Goal: Information Seeking & Learning: Learn about a topic

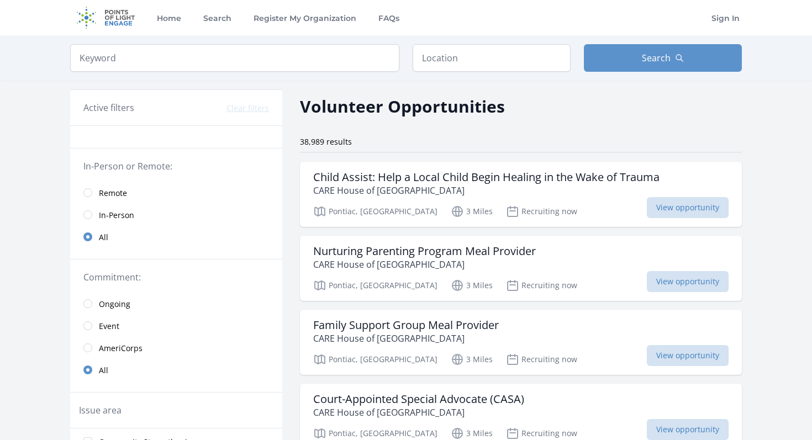
click at [116, 217] on span "In-Person" at bounding box center [116, 215] width 35 height 11
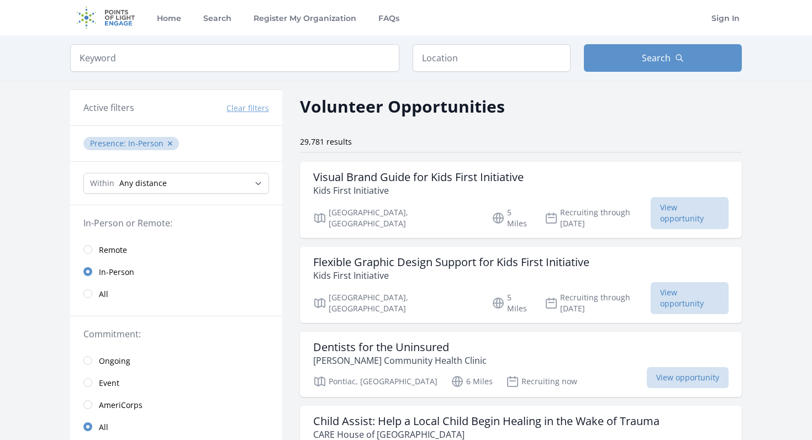
click at [109, 253] on span "Remote" at bounding box center [113, 250] width 28 height 11
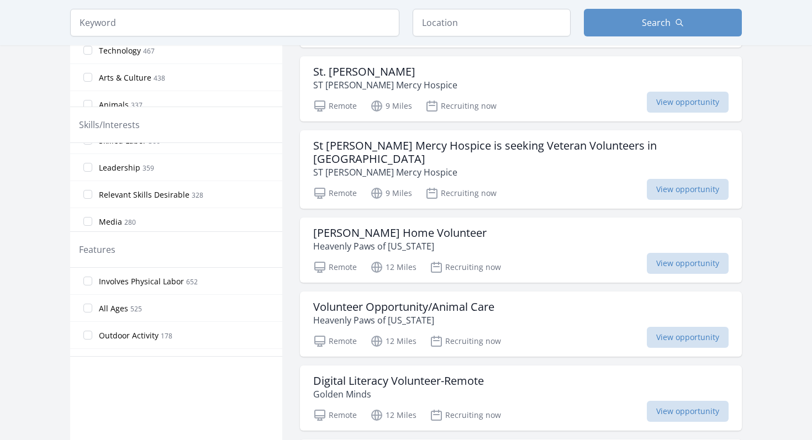
scroll to position [149, 0]
click at [128, 171] on span "Leadership" at bounding box center [119, 170] width 41 height 11
click at [92, 171] on input "Leadership 359" at bounding box center [87, 170] width 9 height 9
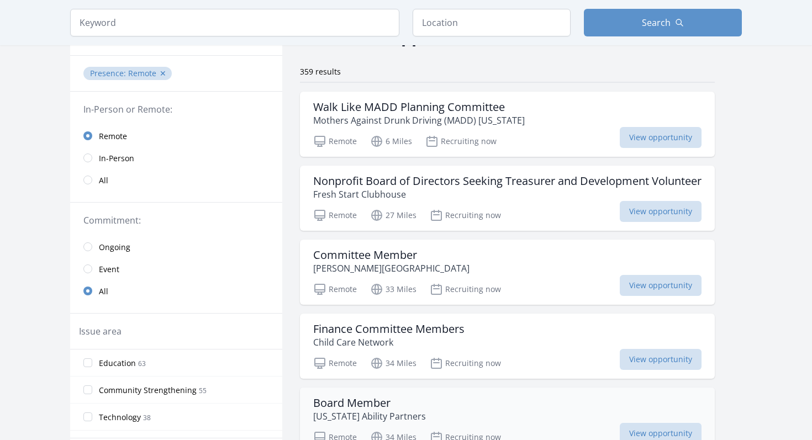
scroll to position [81, 0]
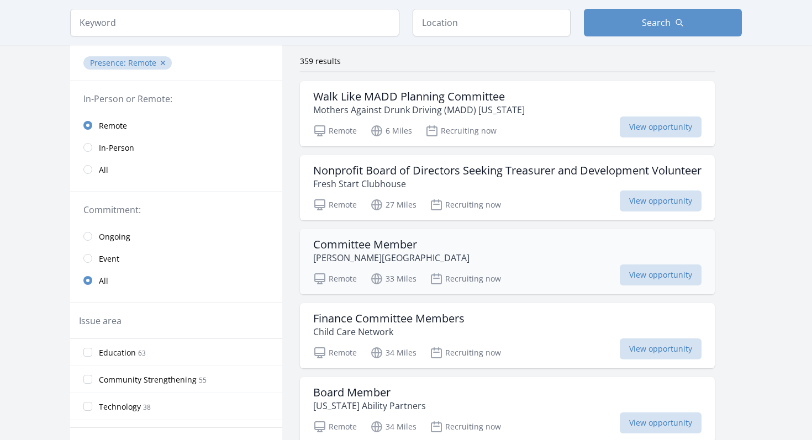
click at [386, 244] on h3 "Committee Member" at bounding box center [391, 244] width 156 height 13
